Goal: Task Accomplishment & Management: Use online tool/utility

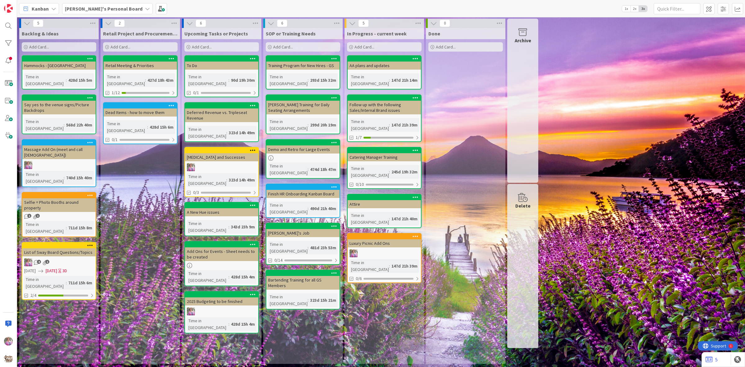
click at [101, 10] on b "[PERSON_NAME]'s Personal Board" at bounding box center [104, 9] width 78 height 6
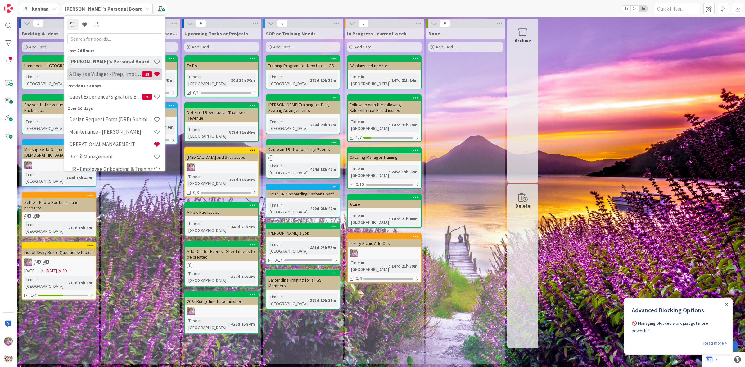
click at [103, 78] on div "A Day as a Villager - Prep, Implement and Execute 38" at bounding box center [114, 74] width 95 height 12
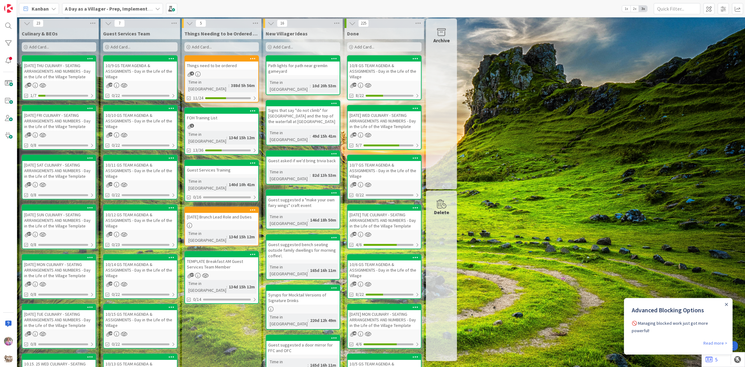
click at [224, 67] on div "Things need to be ordered" at bounding box center [221, 65] width 73 height 8
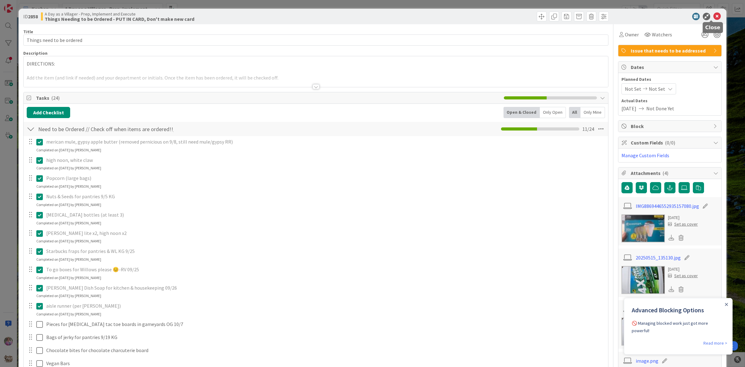
click at [713, 15] on icon at bounding box center [716, 16] width 7 height 7
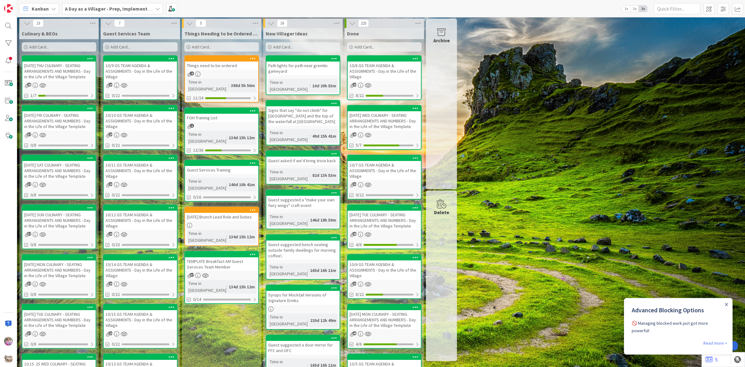
click at [134, 67] on div "10/9 GS TEAM AGENDA & ASSIGNMENTS - Day in the Life of the Village" at bounding box center [140, 70] width 73 height 19
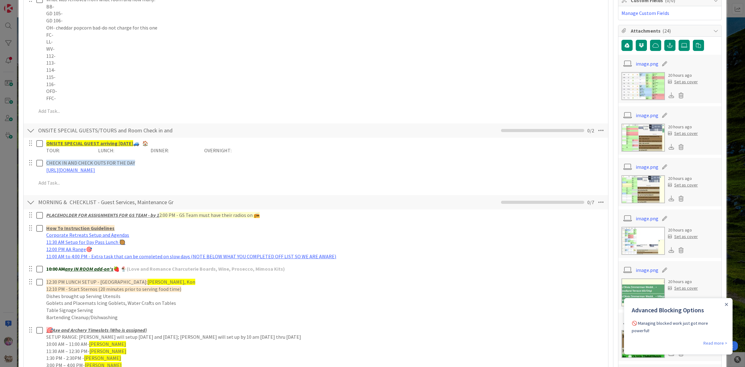
scroll to position [284, 0]
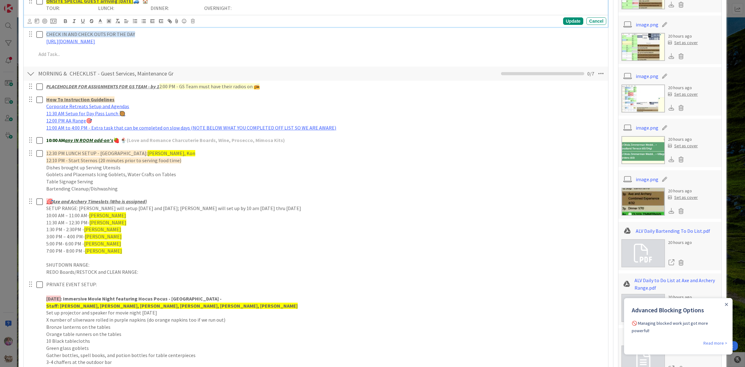
click at [118, 10] on p "TOUR: LUNCH: DINNER: OVERNIGHT:" at bounding box center [325, 8] width 558 height 7
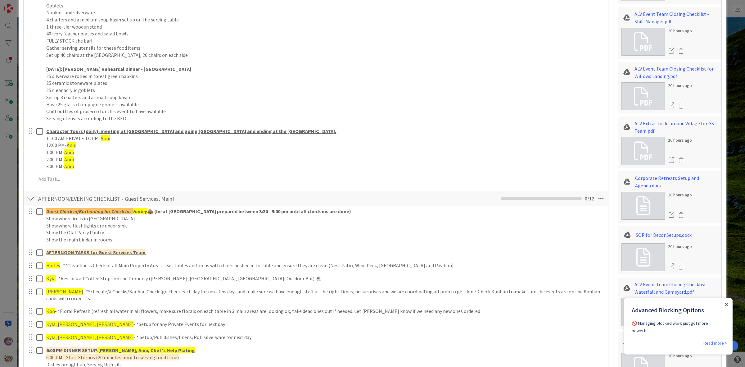
scroll to position [854, 0]
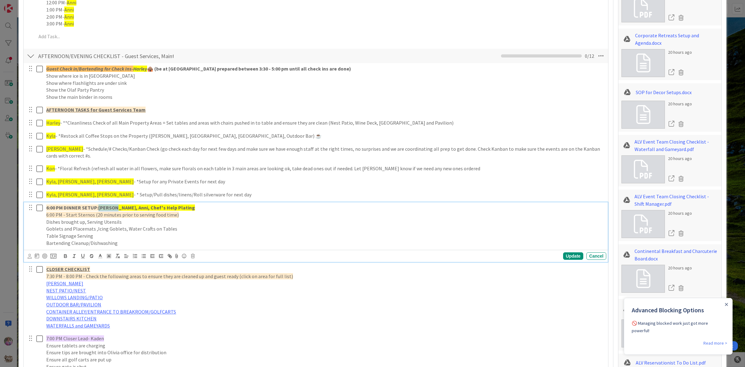
drag, startPoint x: 100, startPoint y: 207, endPoint x: 114, endPoint y: 207, distance: 14.0
click at [114, 207] on strong "[PERSON_NAME], Anni, Chef's Help Plating" at bounding box center [146, 207] width 97 height 6
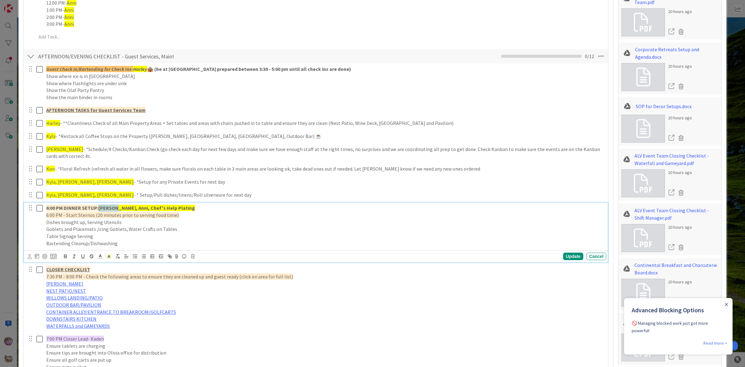
copy strong "Harley,"
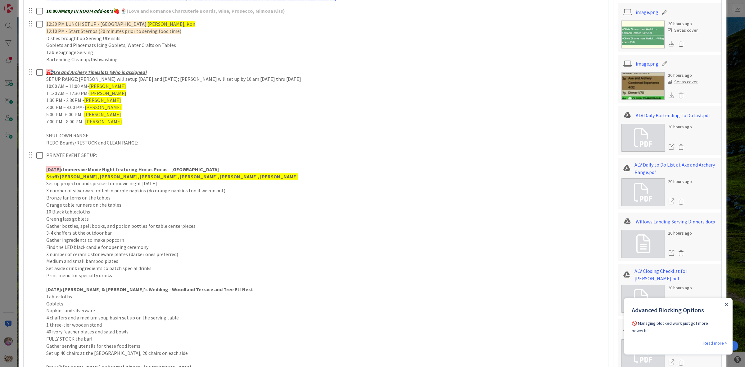
scroll to position [413, 0]
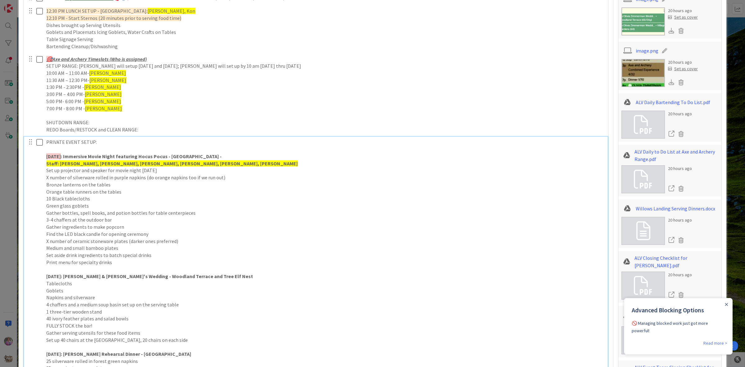
click at [99, 161] on strong "Staff: [PERSON_NAME], [PERSON_NAME], [PERSON_NAME], [PERSON_NAME], [PERSON_NAME…" at bounding box center [171, 163] width 251 height 6
drag, startPoint x: 114, startPoint y: 162, endPoint x: 128, endPoint y: 162, distance: 13.7
click at [128, 162] on strong "Staff: [PERSON_NAME], [PERSON_NAME], [PERSON_NAME],[PERSON_NAME], [PERSON_NAME]" at bounding box center [151, 163] width 210 height 6
copy strong "[PERSON_NAME]"
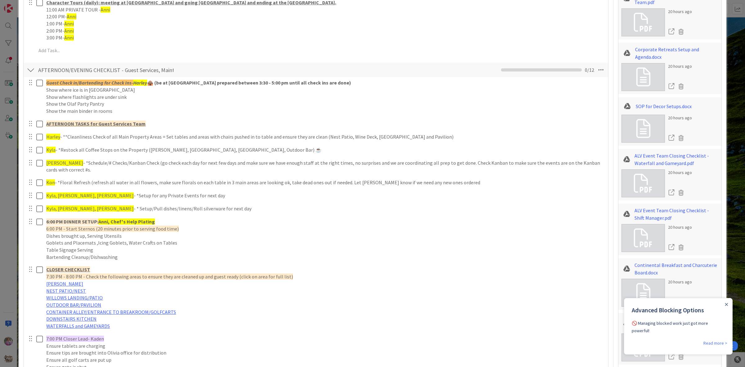
scroll to position [697, 0]
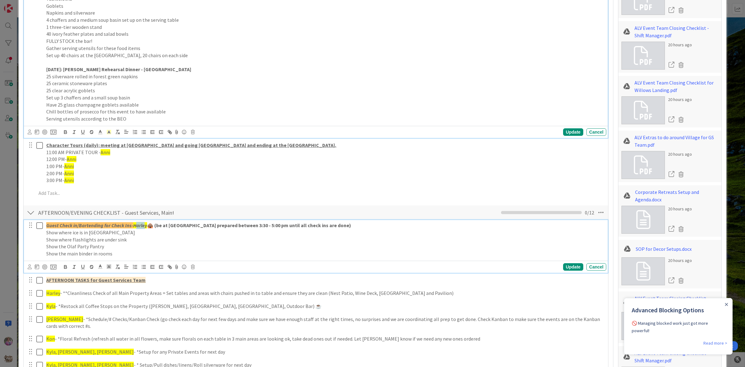
drag, startPoint x: 135, startPoint y: 226, endPoint x: 146, endPoint y: 224, distance: 11.0
click at [146, 224] on em "Harley" at bounding box center [140, 225] width 14 height 6
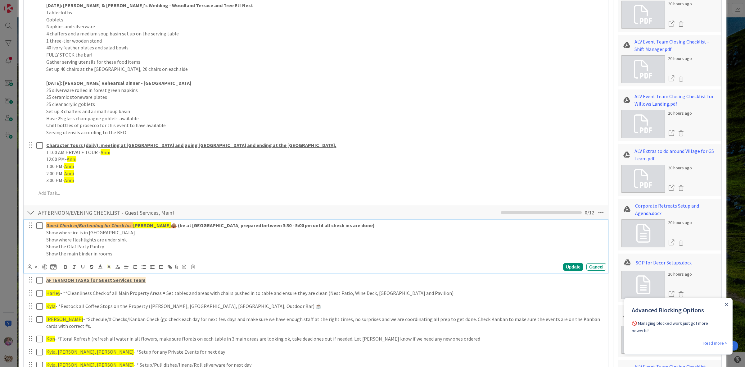
scroll to position [826, 0]
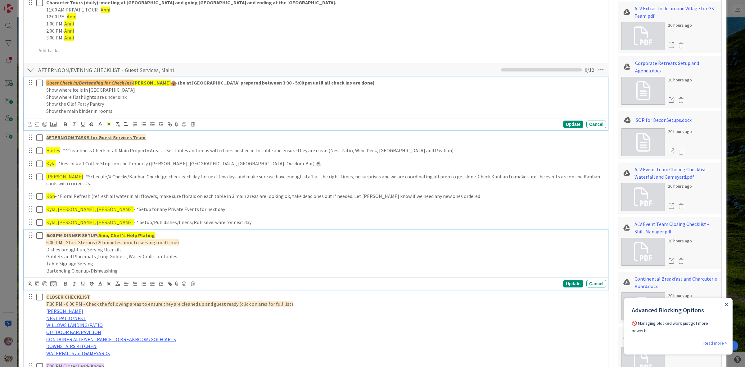
click at [100, 236] on strong "Anni, Chef's Help Plating" at bounding box center [126, 235] width 56 height 6
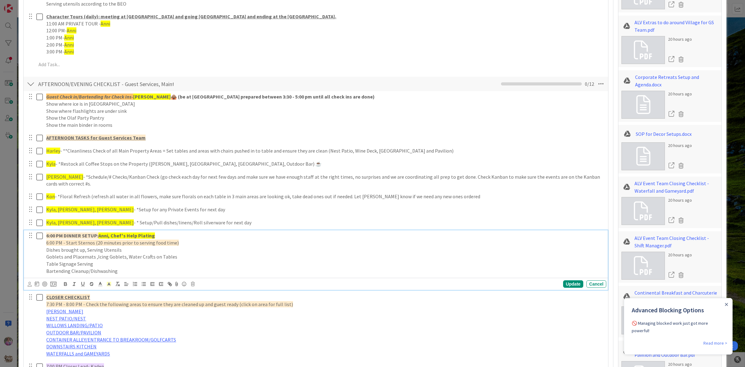
paste div
click at [568, 287] on div "Update" at bounding box center [573, 283] width 20 height 7
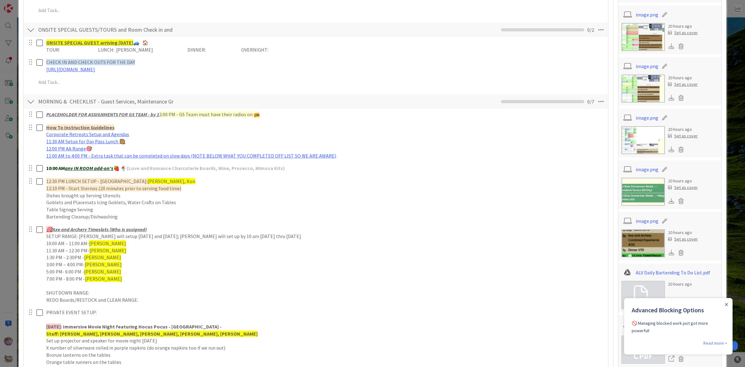
scroll to position [0, 0]
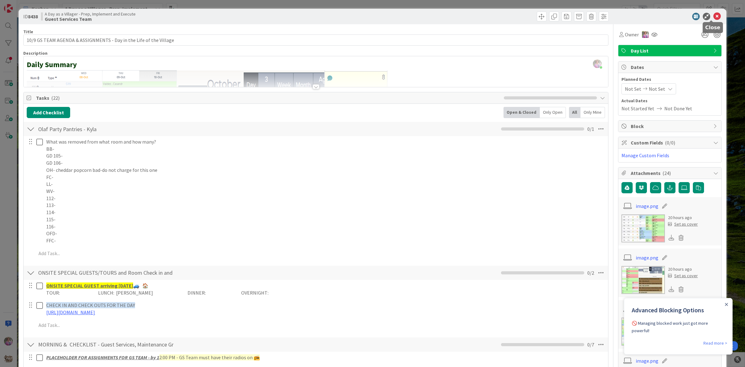
click at [713, 16] on icon at bounding box center [716, 16] width 7 height 7
